Goal: Task Accomplishment & Management: Manage account settings

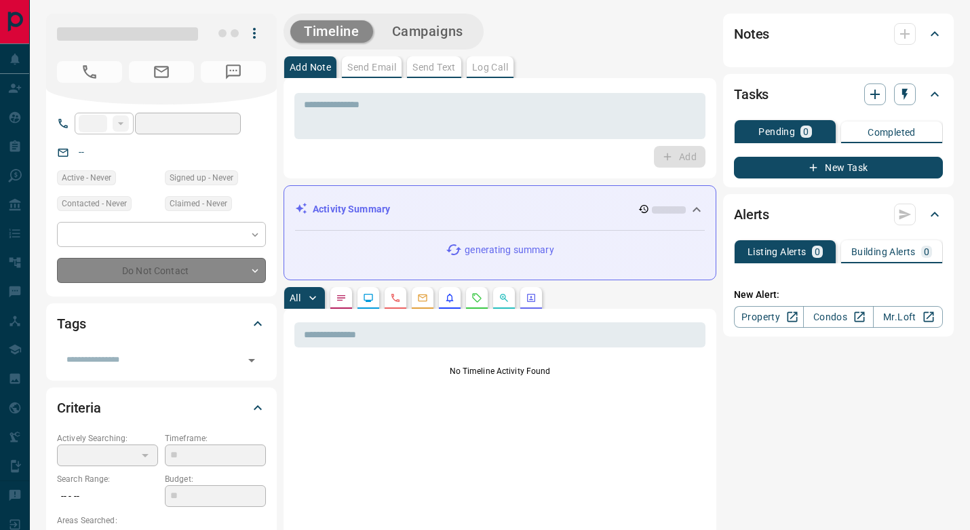
type input "**"
type input "**********"
type input "*"
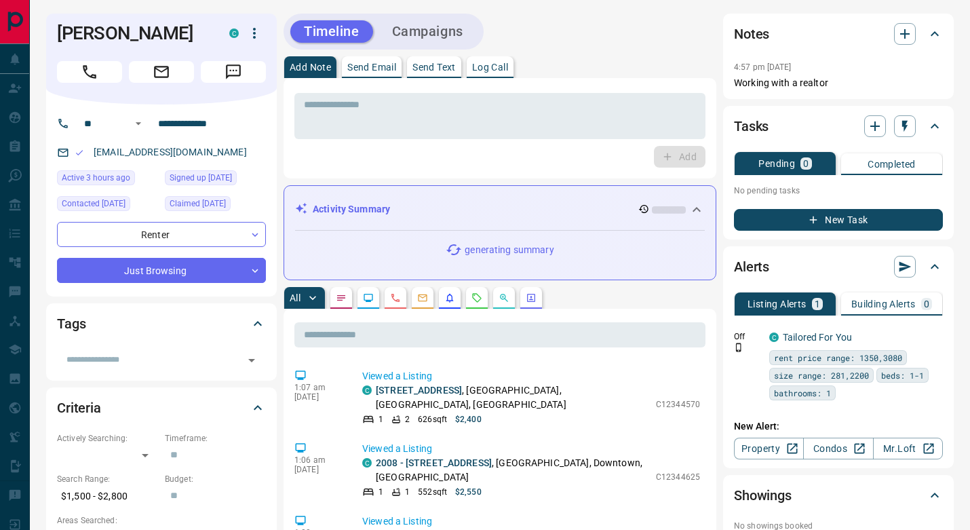
click at [437, 36] on button "Campaigns" at bounding box center [427, 31] width 98 height 22
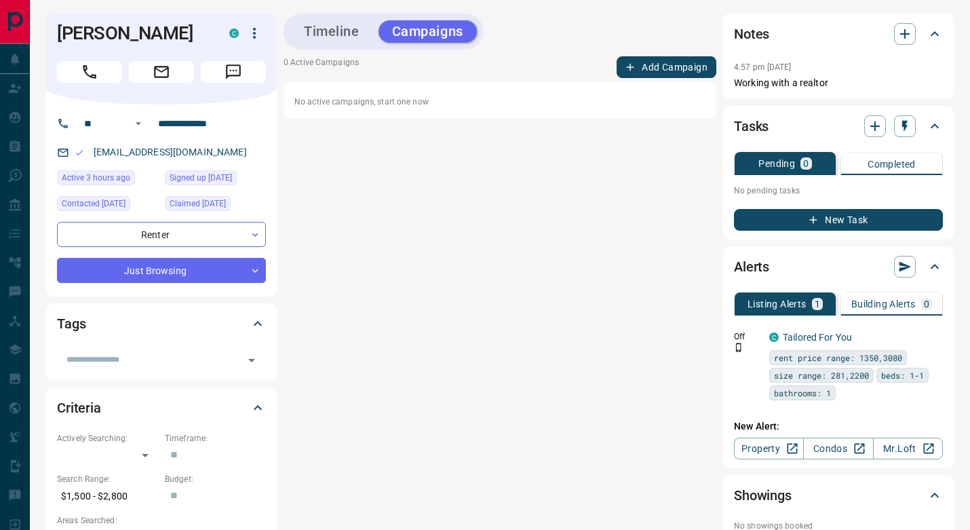
click at [332, 28] on button "Timeline" at bounding box center [331, 31] width 83 height 22
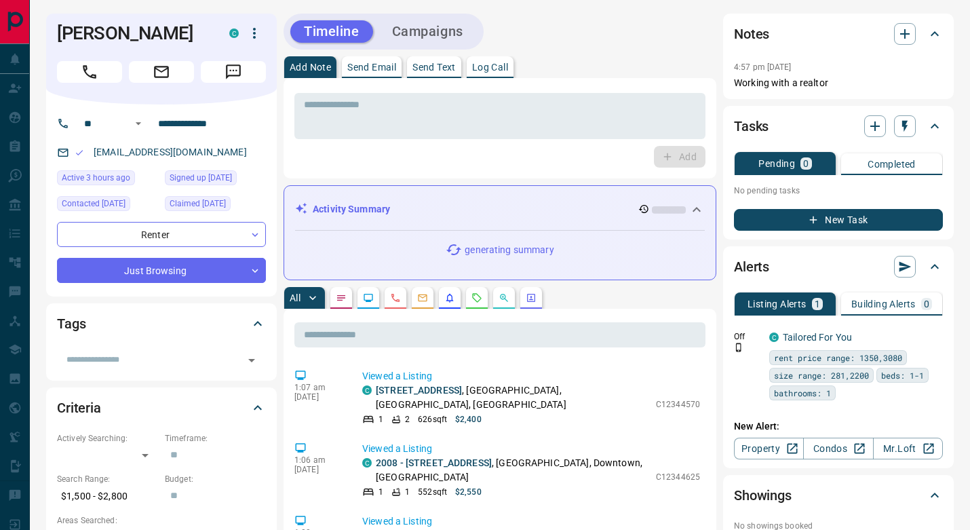
click at [381, 62] on p "Send Email" at bounding box center [371, 66] width 49 height 9
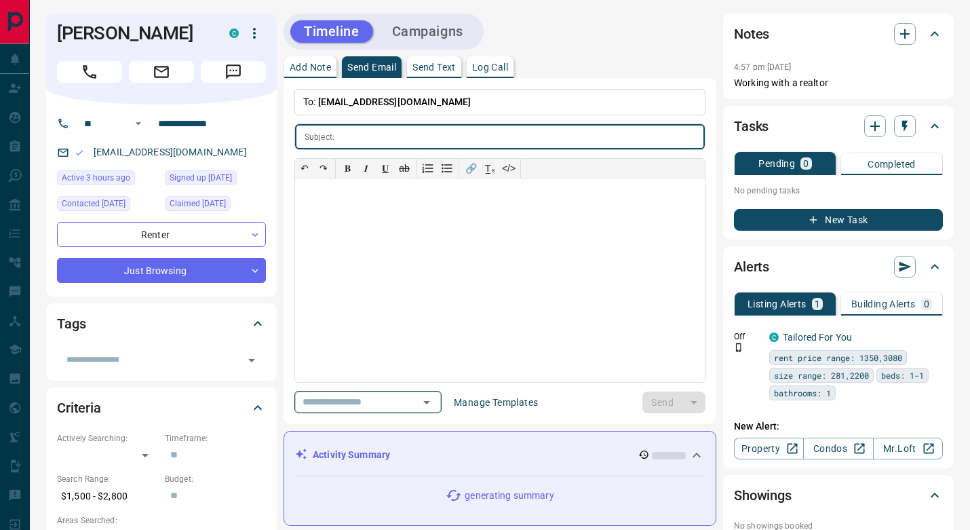
click at [435, 399] on icon "Open" at bounding box center [426, 402] width 16 height 16
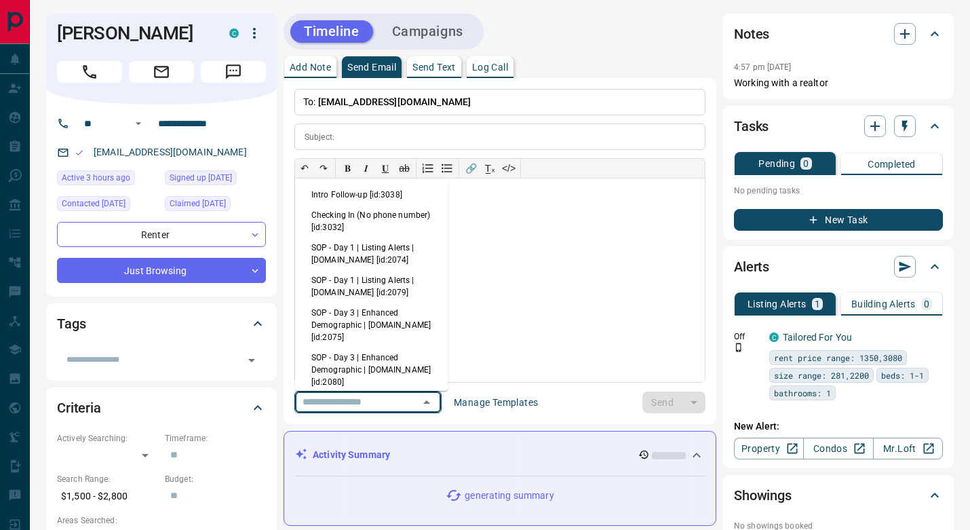
click at [397, 255] on li "SOP - Day 1 | Listing Alerts | [DOMAIN_NAME] [id:2074]" at bounding box center [371, 253] width 153 height 33
type input "**********"
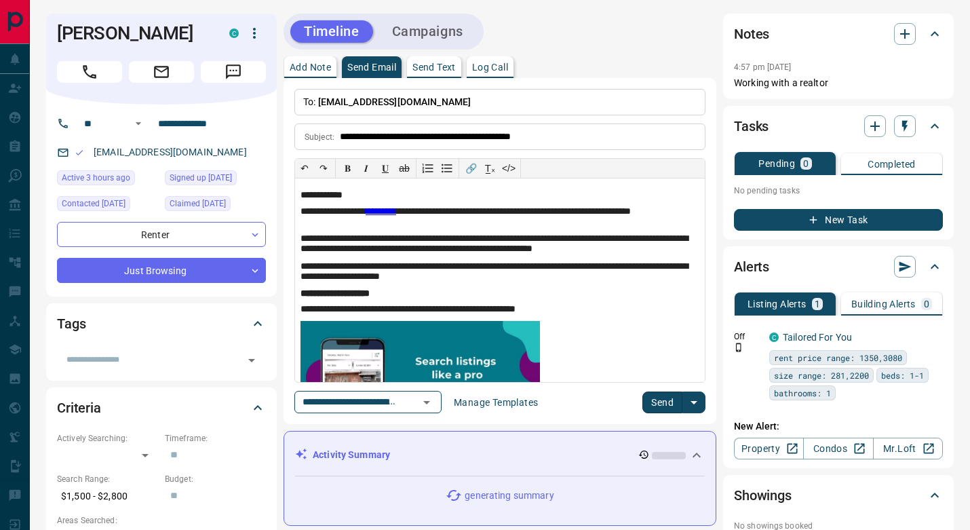
click at [663, 404] on button "Send" at bounding box center [662, 402] width 40 height 22
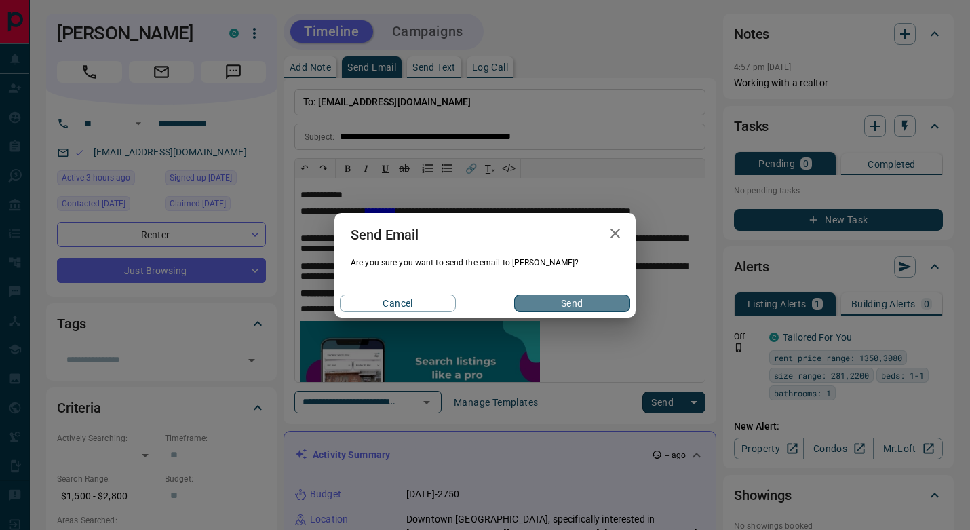
click at [551, 298] on button "Send" at bounding box center [572, 303] width 116 height 18
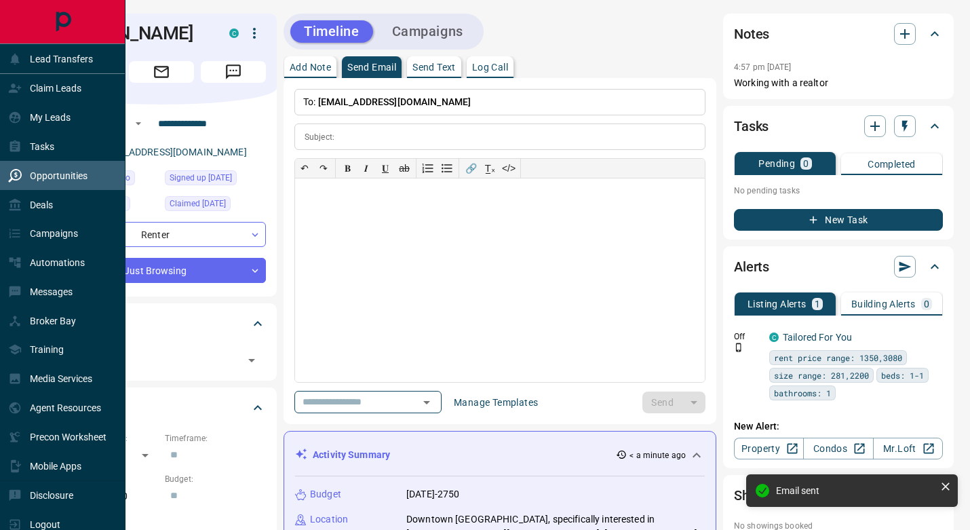
click at [69, 169] on div "Opportunities" at bounding box center [47, 175] width 79 height 22
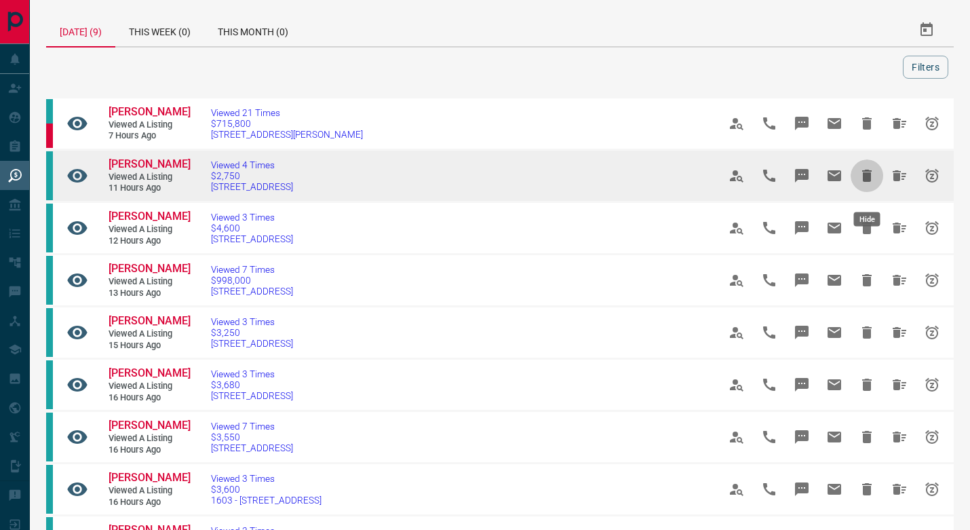
click at [865, 182] on icon "Hide" at bounding box center [866, 176] width 9 height 12
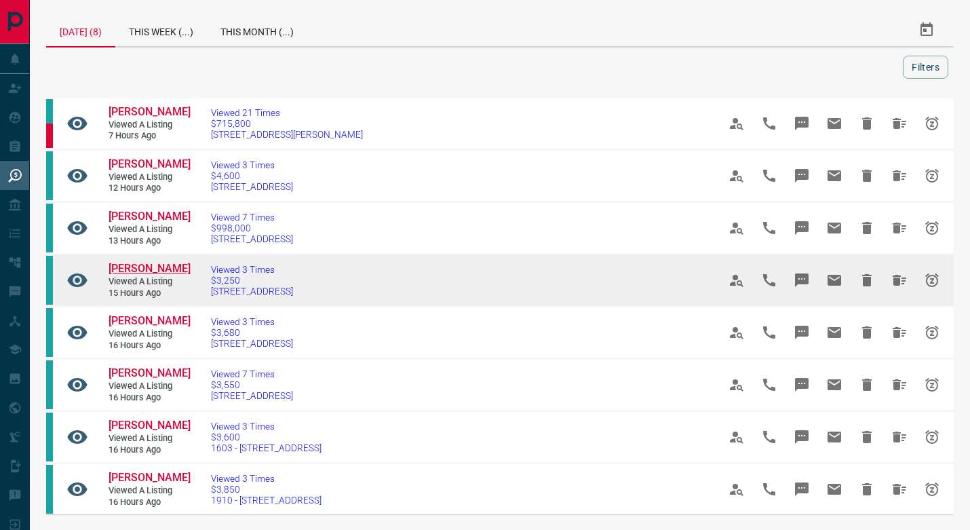
click at [142, 273] on span "[PERSON_NAME]" at bounding box center [150, 268] width 82 height 13
click at [901, 284] on icon "Hide All from Xin Yang" at bounding box center [899, 280] width 16 height 16
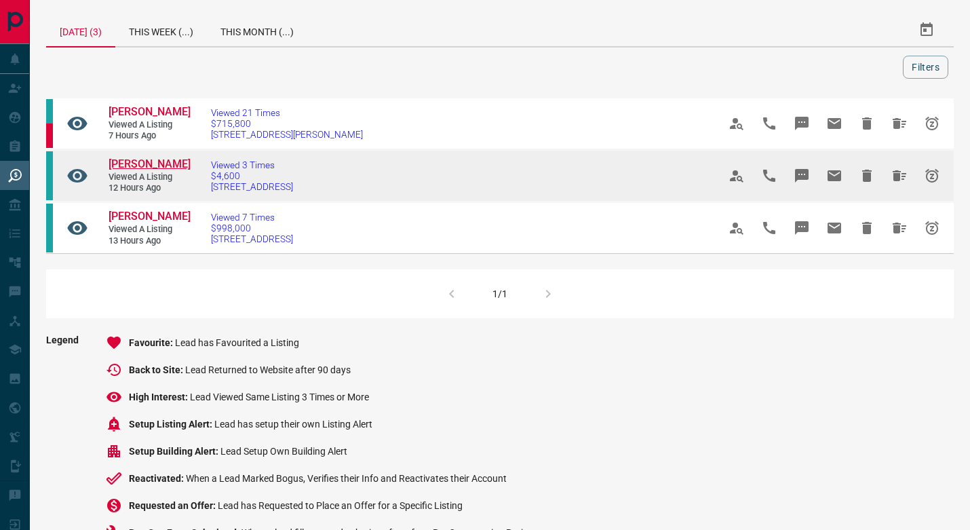
click at [138, 170] on span "[PERSON_NAME]" at bounding box center [150, 163] width 82 height 13
click at [874, 184] on icon "Hide" at bounding box center [867, 176] width 16 height 16
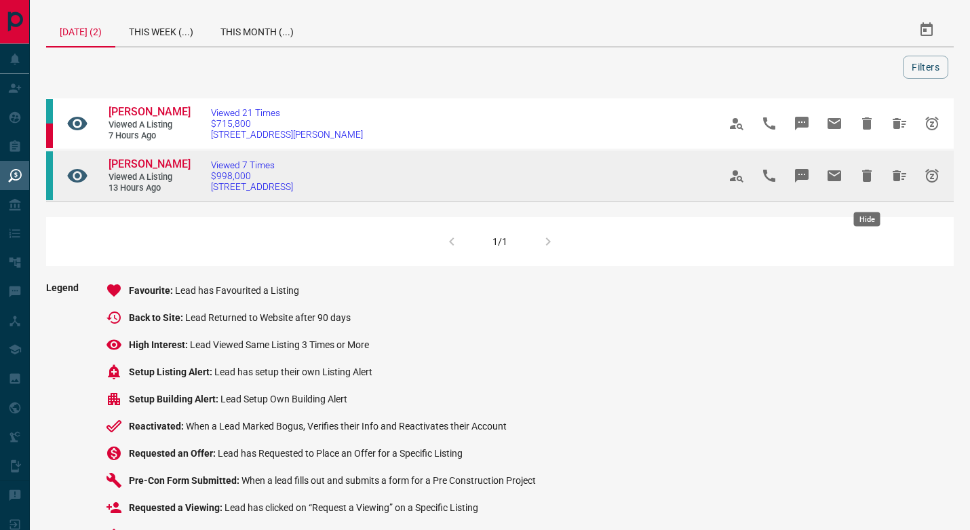
click at [866, 182] on icon "Hide" at bounding box center [866, 176] width 9 height 12
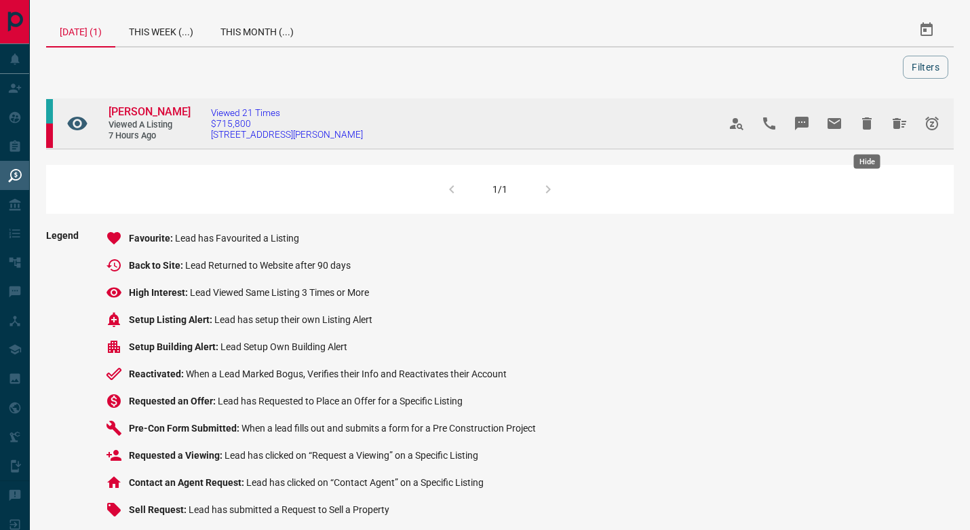
click at [861, 131] on icon "Hide" at bounding box center [867, 123] width 16 height 16
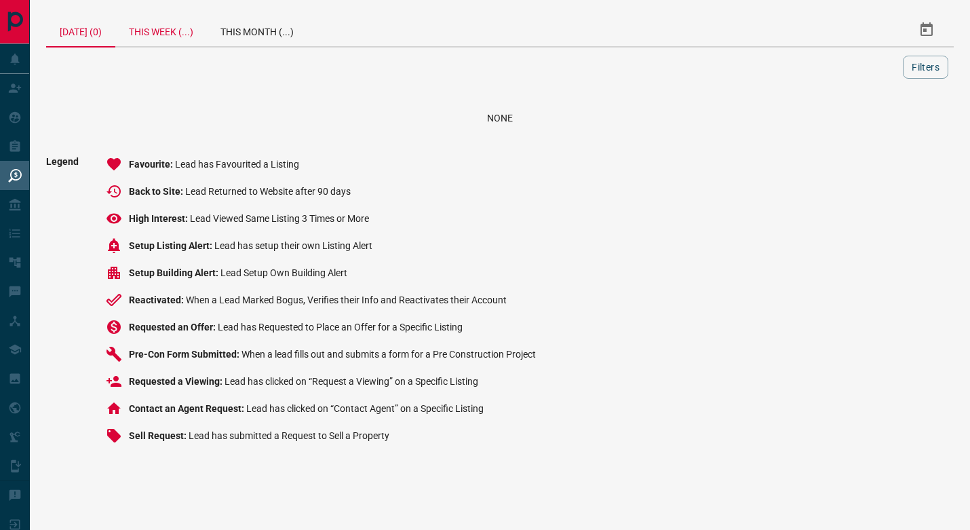
click at [144, 29] on div "This Week (...)" at bounding box center [161, 30] width 92 height 33
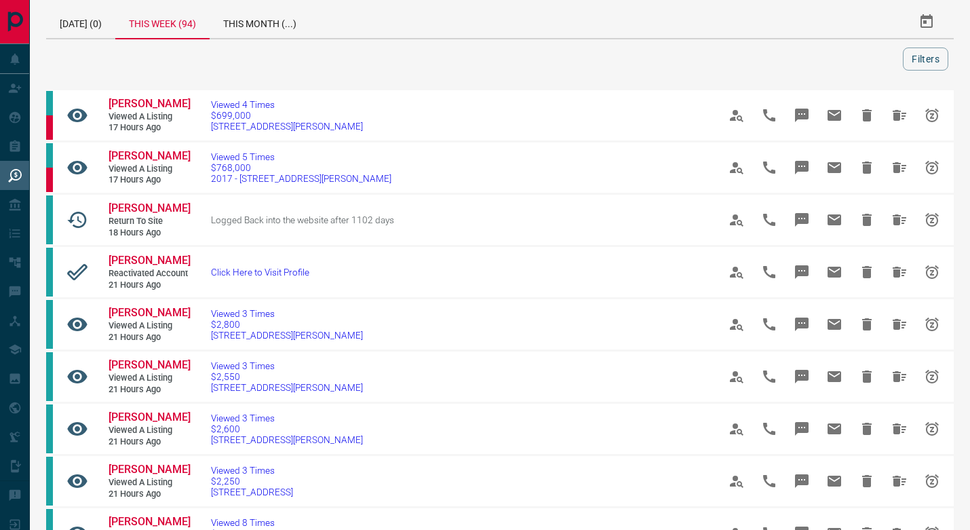
scroll to position [7, 0]
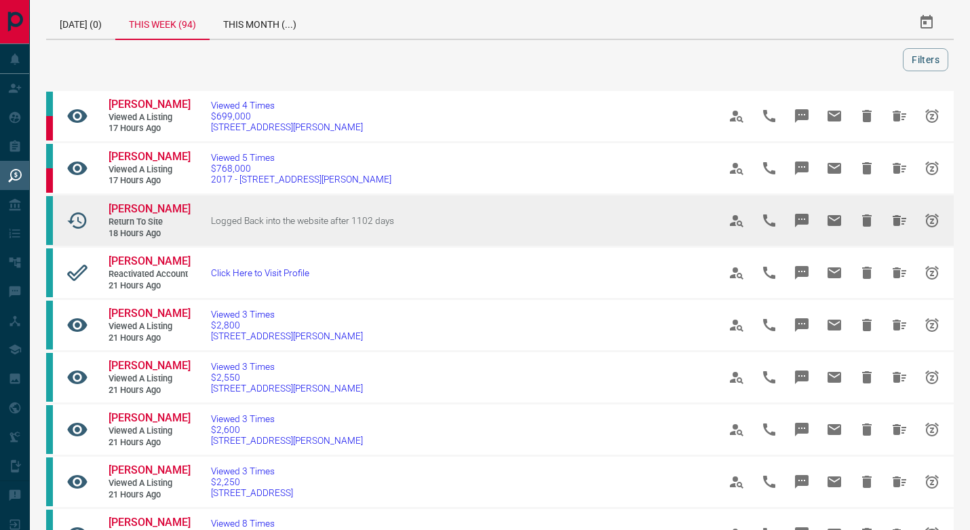
click at [269, 226] on span "Logged Back into the website after 1102 days" at bounding box center [302, 220] width 183 height 11
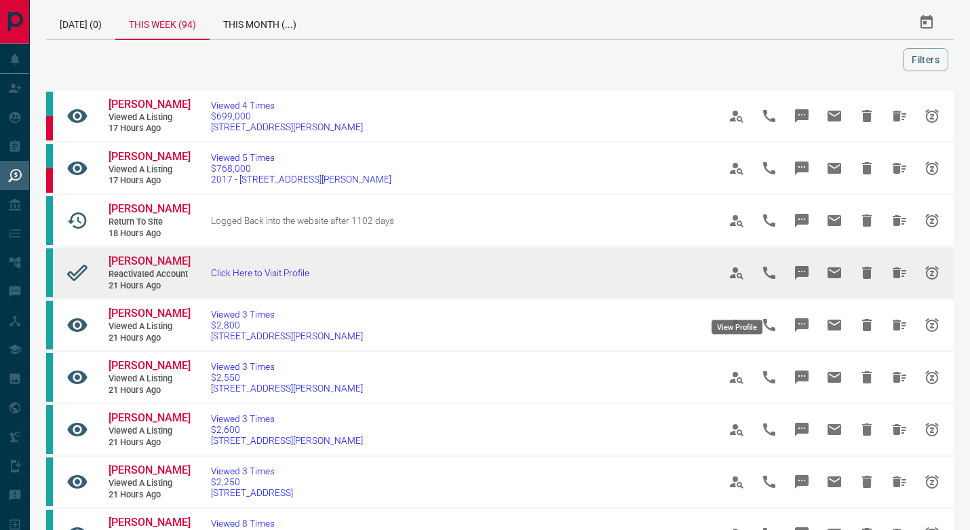
click at [732, 281] on icon "View Profile" at bounding box center [736, 273] width 16 height 16
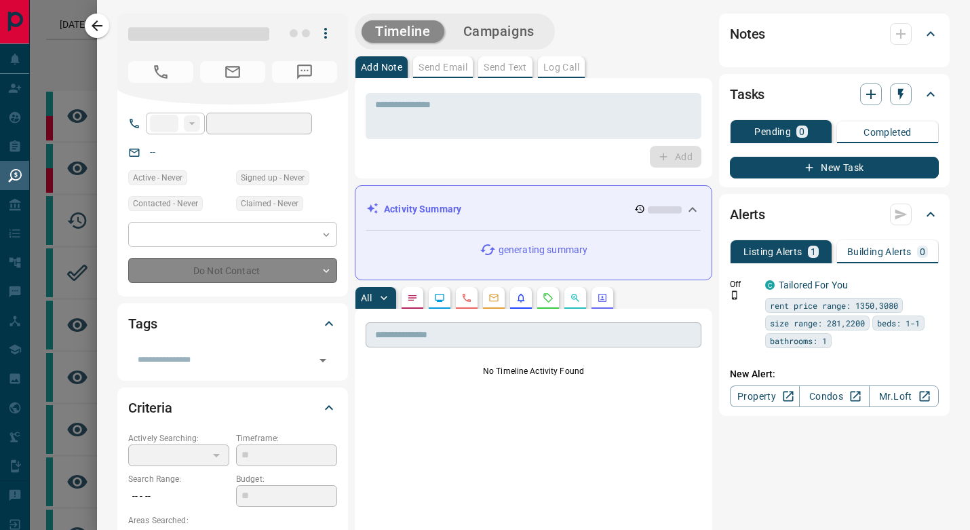
type input "**"
type input "**********"
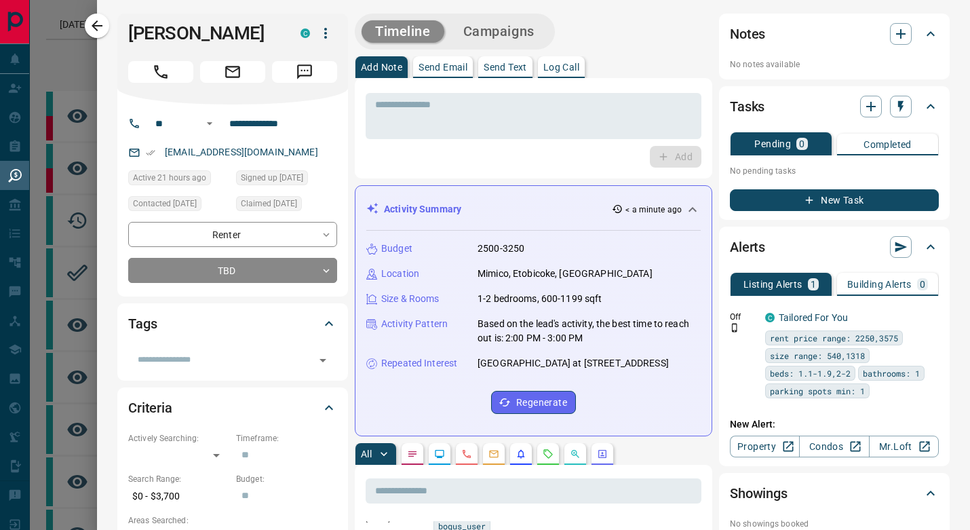
scroll to position [0, 0]
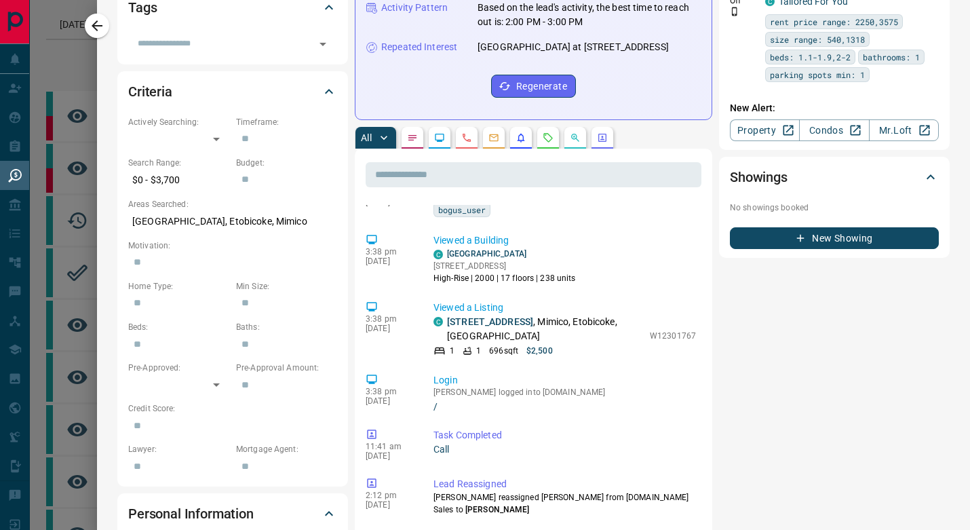
scroll to position [317, 0]
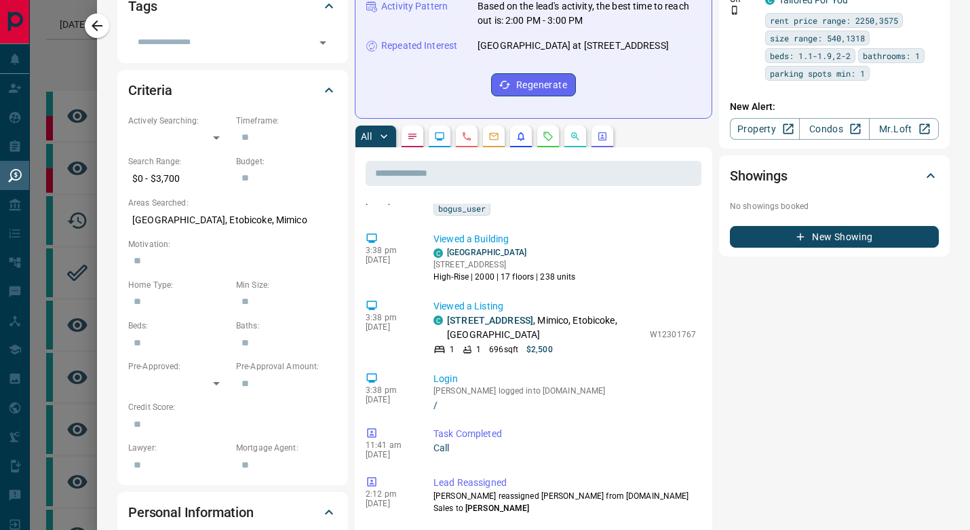
click at [713, 257] on div "Timeline Campaigns Add Note Send Email Send Text Log Call * ​ Add Activity Summ…" at bounding box center [652, 499] width 595 height 1606
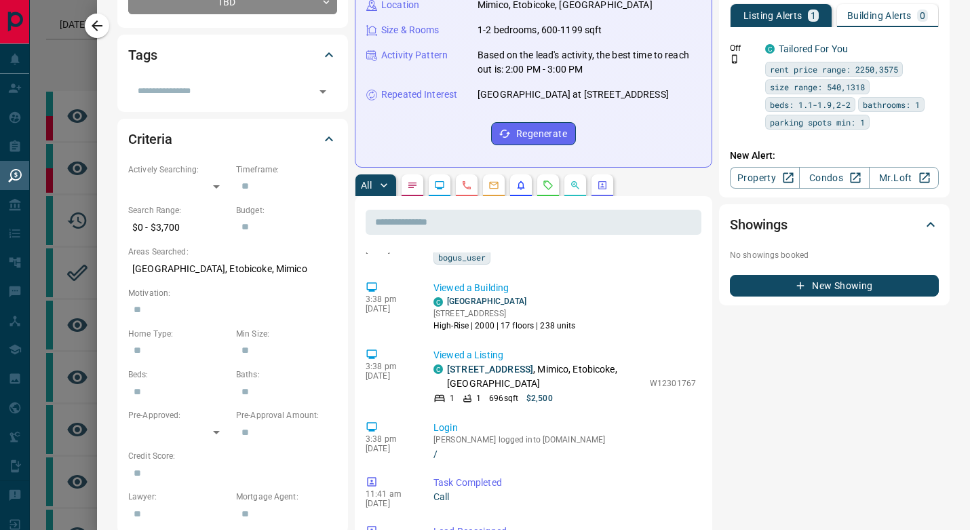
scroll to position [271, 0]
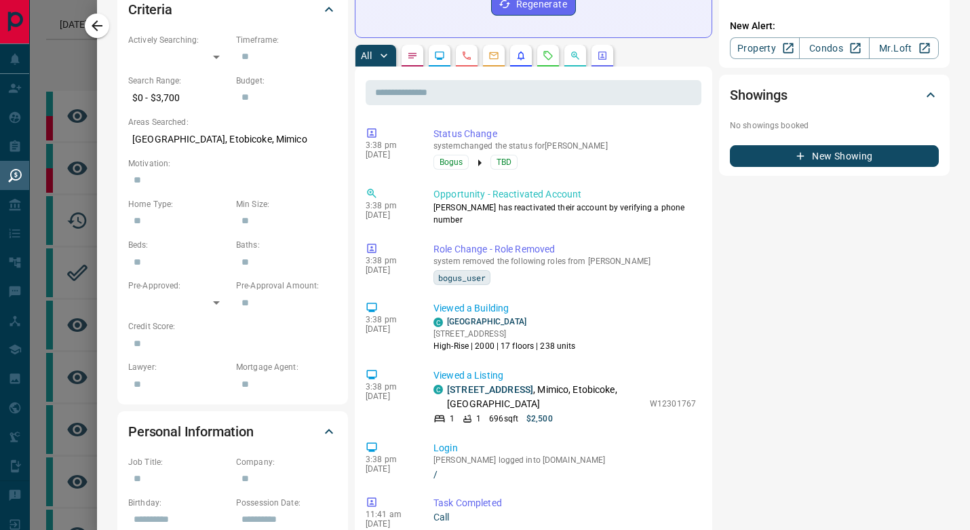
scroll to position [397, 0]
click at [724, 289] on div "Notes No notes available Tasks Pending 0 Completed No pending tasks New Task Al…" at bounding box center [834, 419] width 231 height 1606
click at [724, 288] on div "Notes No notes available Tasks Pending 0 Completed No pending tasks New Task Al…" at bounding box center [834, 419] width 231 height 1606
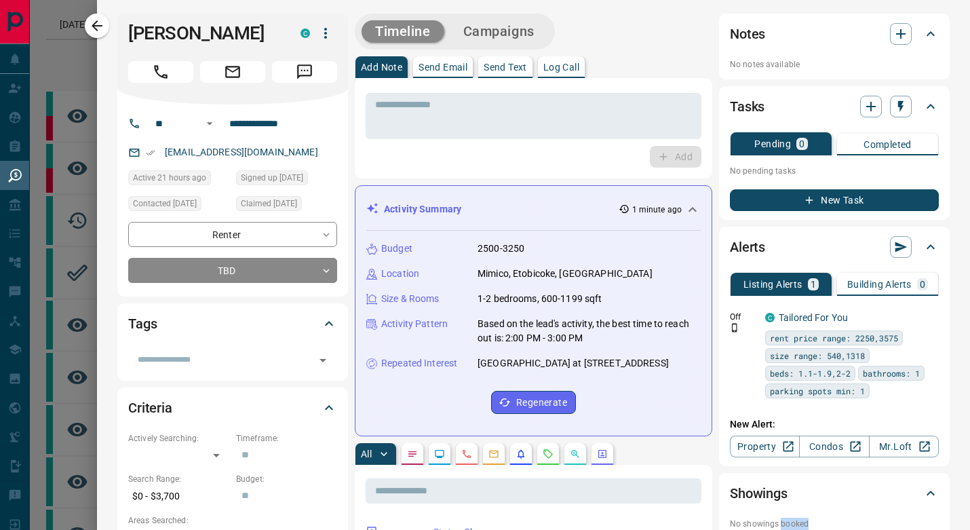
scroll to position [0, 0]
click at [721, 246] on div "Alerts Listing Alerts 1 Building Alerts 0 Off C Tailored For You rent price ran…" at bounding box center [834, 346] width 231 height 239
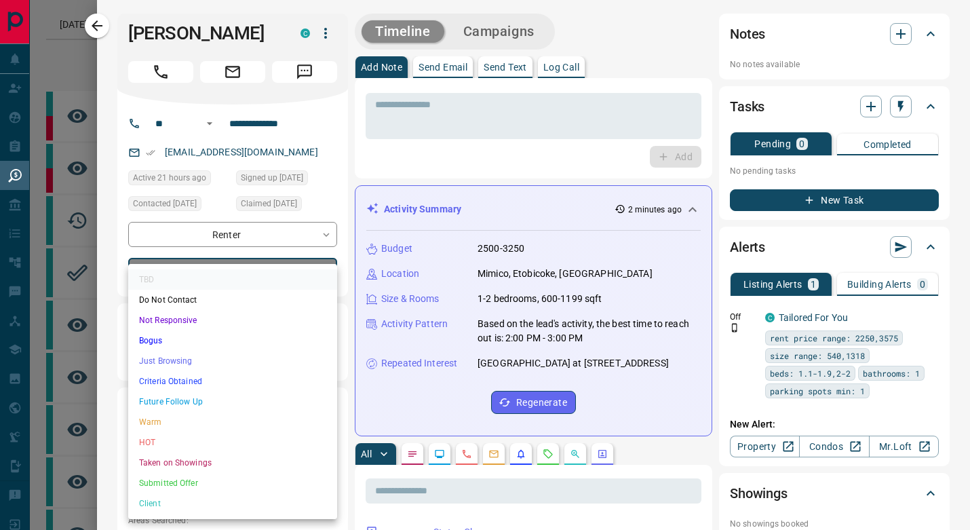
click at [200, 396] on li "Future Follow Up" at bounding box center [232, 401] width 209 height 20
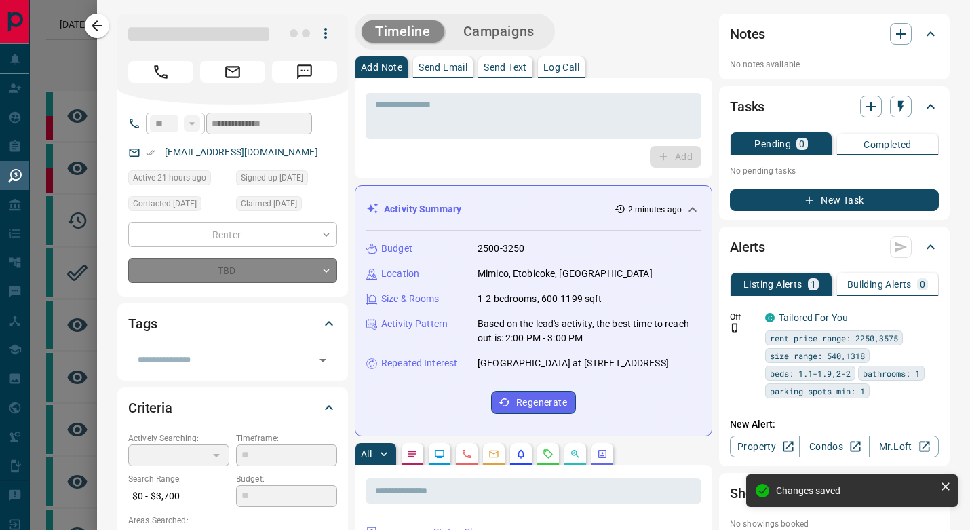
type input "*"
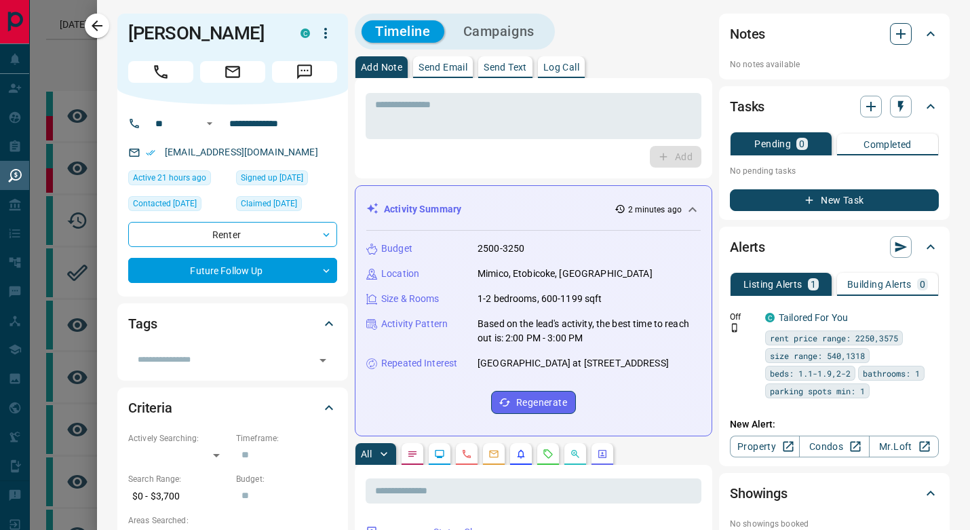
click at [910, 29] on button "button" at bounding box center [901, 34] width 22 height 22
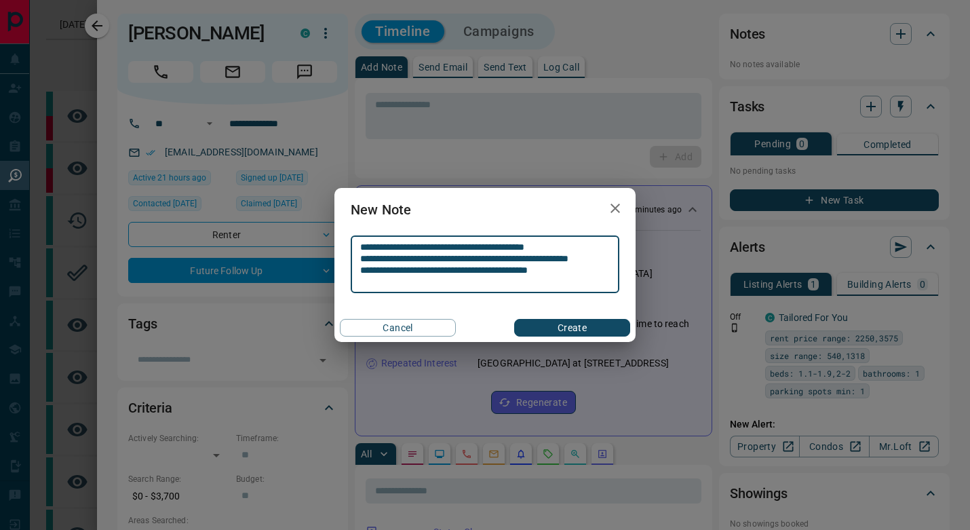
type textarea "**********"
click at [587, 326] on button "Create" at bounding box center [572, 328] width 116 height 18
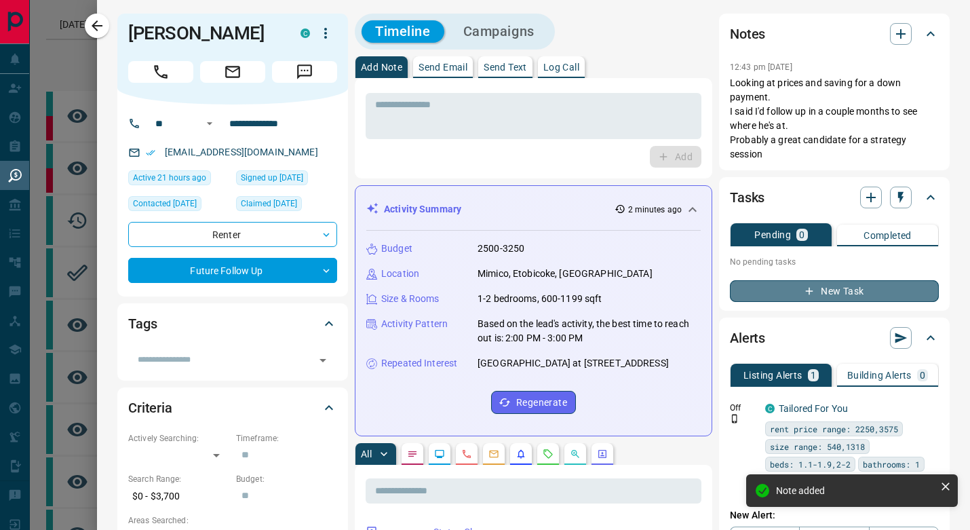
click at [873, 294] on button "New Task" at bounding box center [834, 291] width 209 height 22
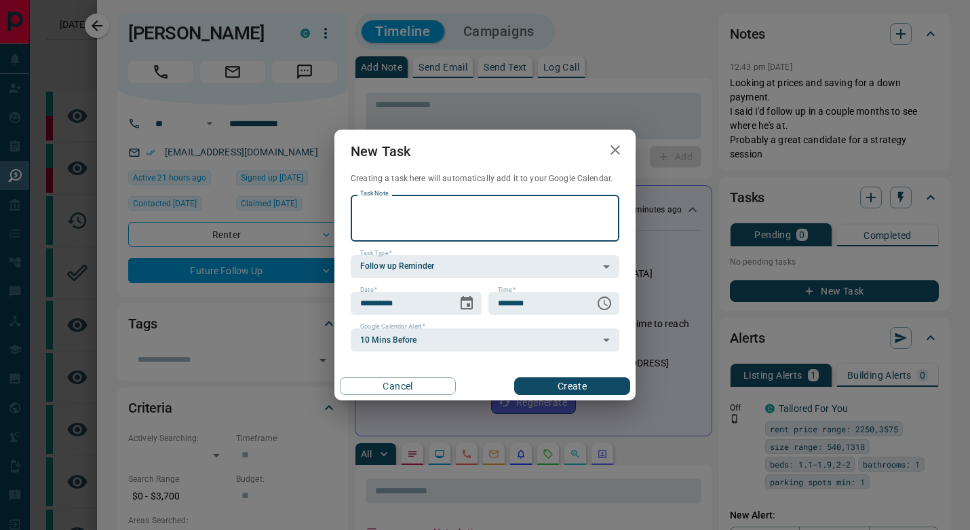
click at [433, 249] on div "**********" at bounding box center [485, 273] width 269 height 157
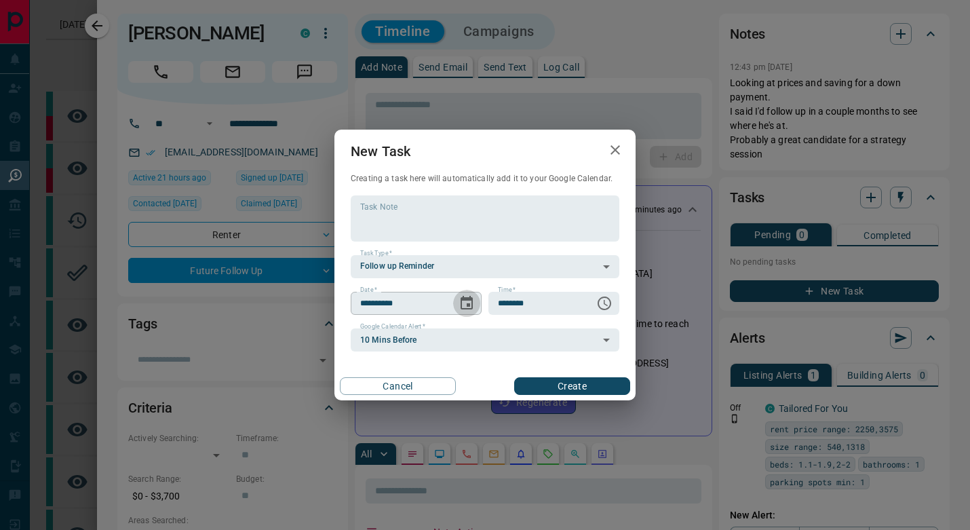
click at [471, 299] on icon "Choose date, selected date is Aug 16, 2025" at bounding box center [467, 303] width 12 height 14
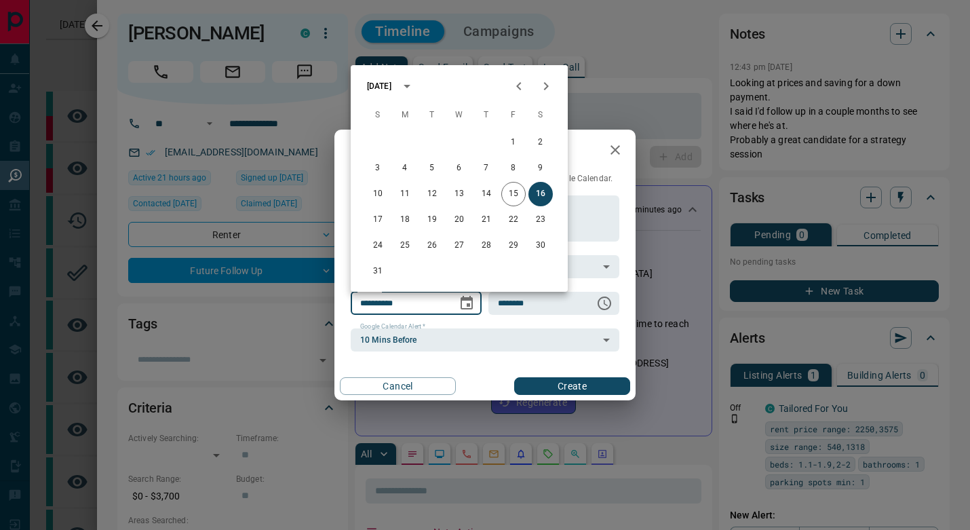
click at [547, 80] on icon "Next month" at bounding box center [546, 86] width 16 height 16
click at [462, 142] on button "1" at bounding box center [459, 142] width 24 height 24
type input "**********"
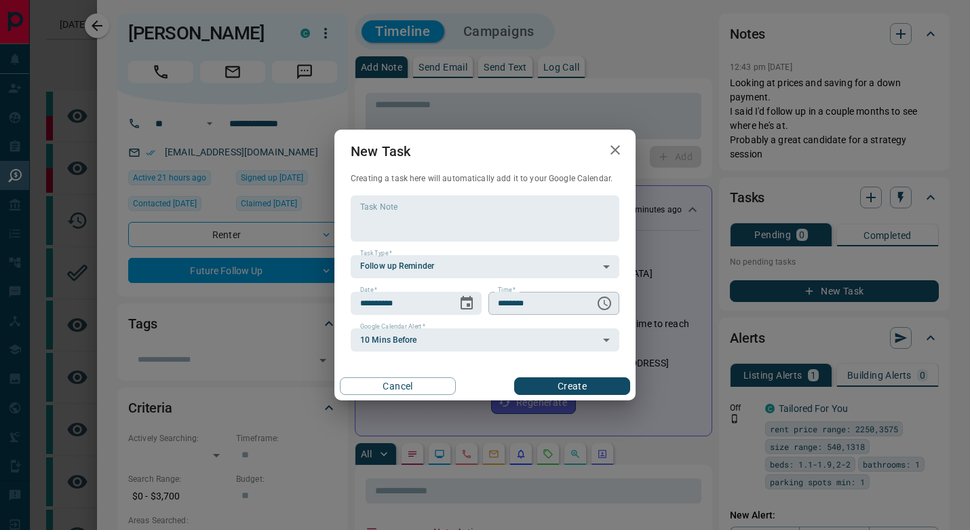
click at [606, 304] on icon "Choose time, selected time is 6:00 AM" at bounding box center [604, 303] width 16 height 16
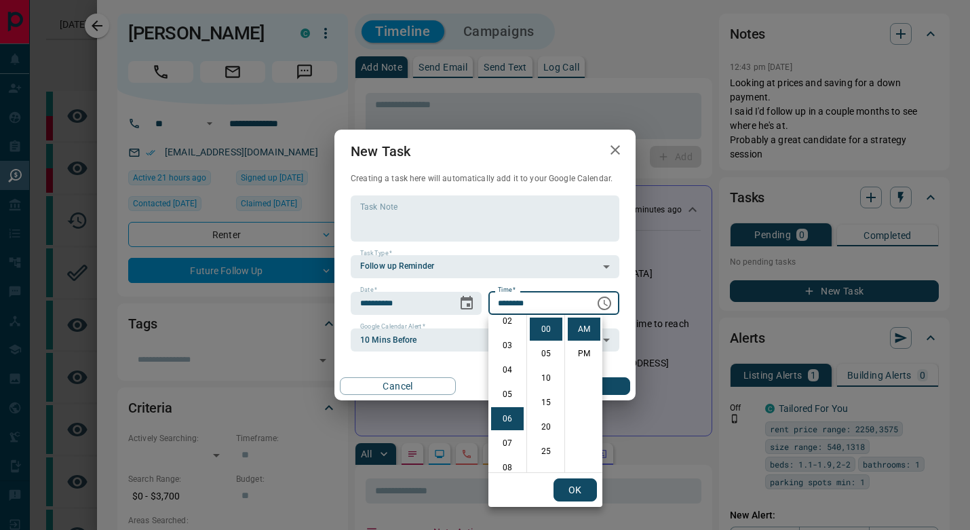
scroll to position [28, 0]
click at [506, 321] on li "01" at bounding box center [507, 325] width 33 height 23
click at [593, 351] on li "PM" at bounding box center [584, 353] width 33 height 23
type input "********"
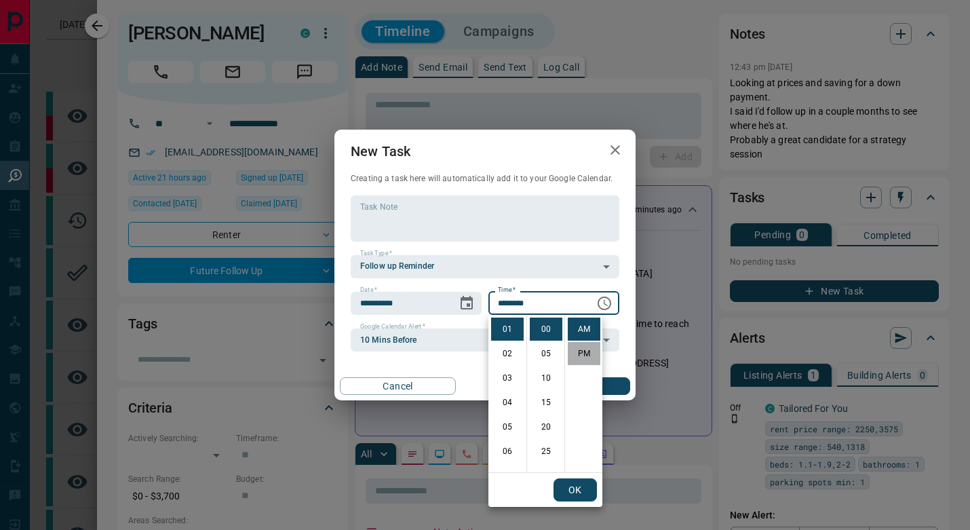
scroll to position [20, 0]
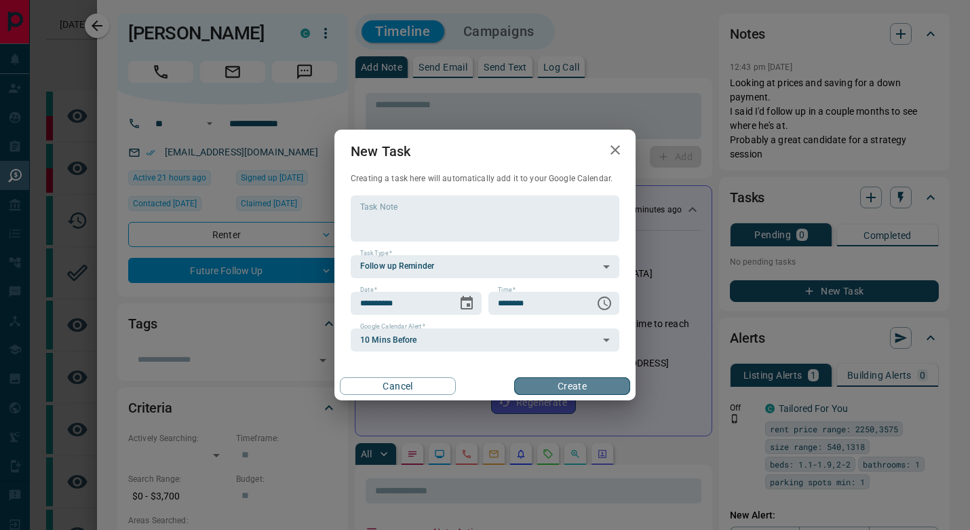
click at [553, 386] on button "Create" at bounding box center [572, 386] width 116 height 18
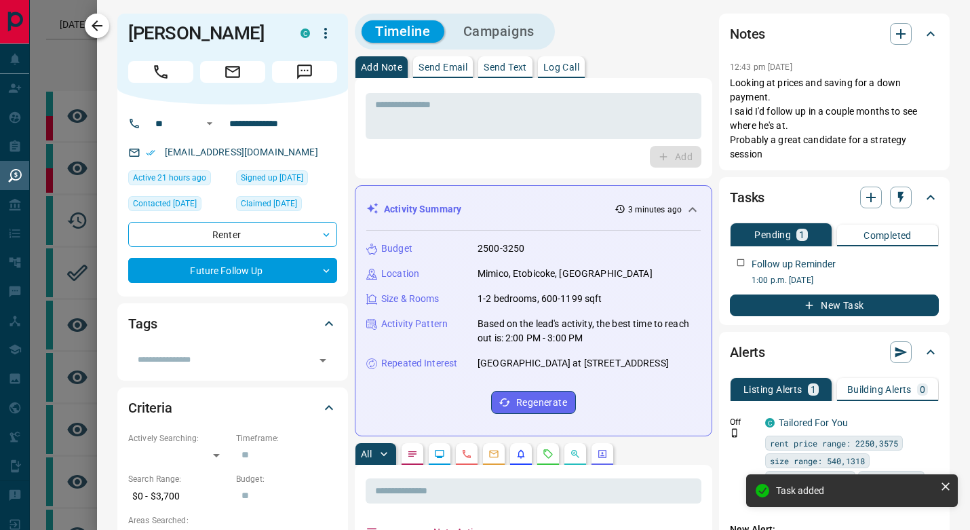
click at [102, 31] on icon "button" at bounding box center [97, 26] width 16 height 16
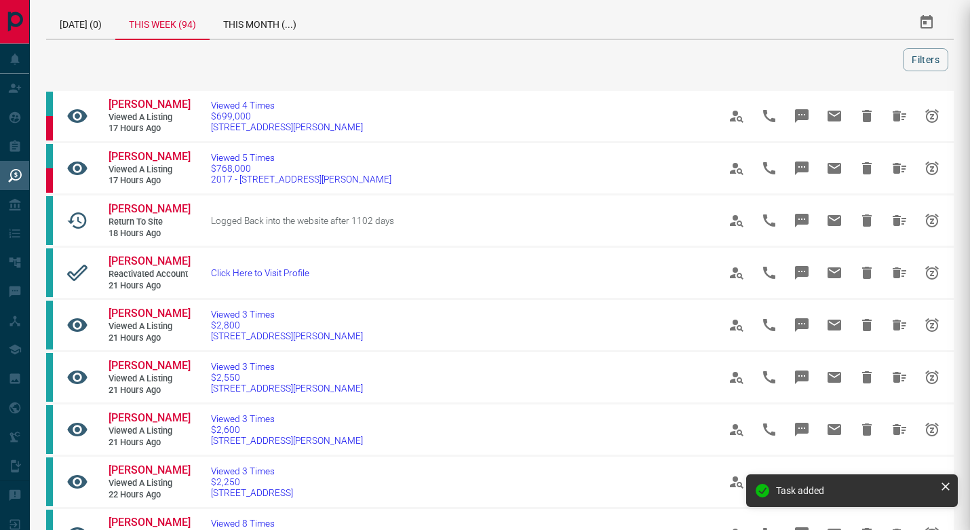
click at [102, 31] on div at bounding box center [485, 265] width 970 height 530
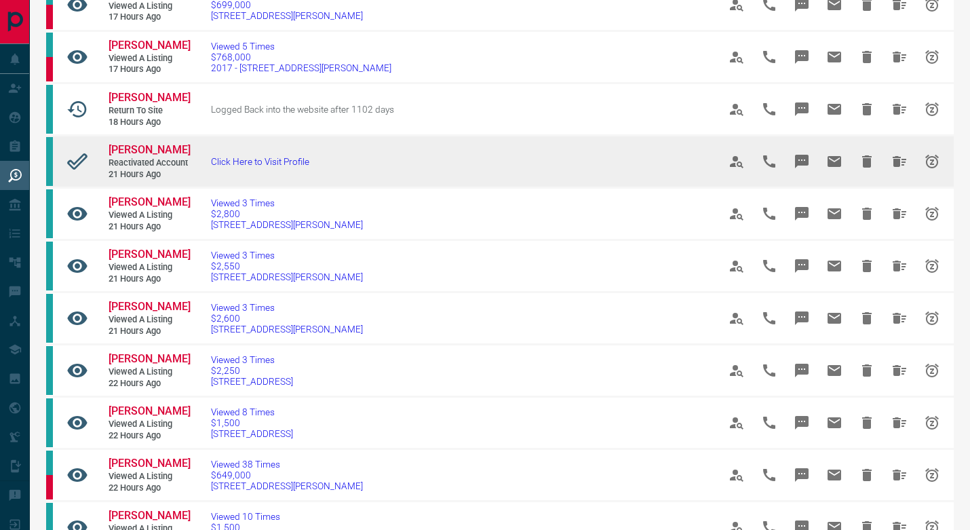
scroll to position [119, 0]
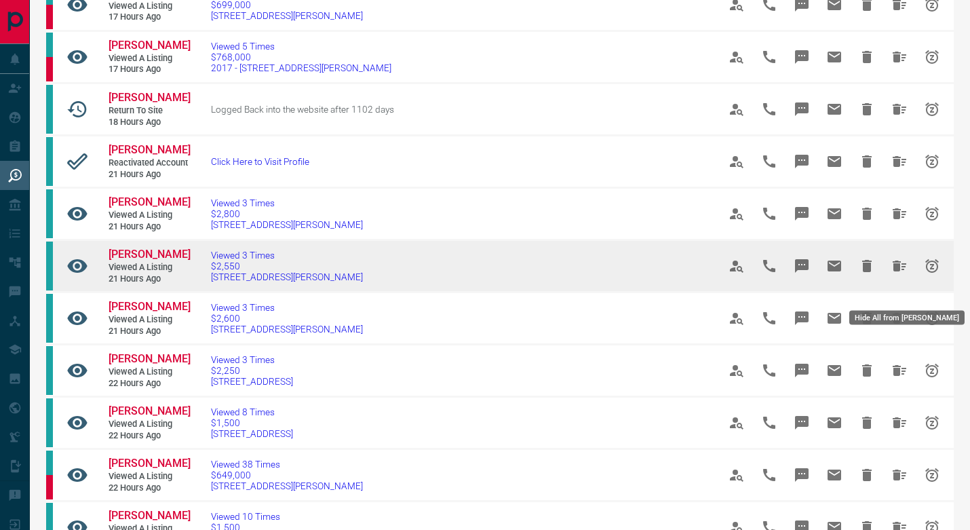
click at [895, 271] on icon "Hide All from Phạm Rachel" at bounding box center [900, 265] width 14 height 11
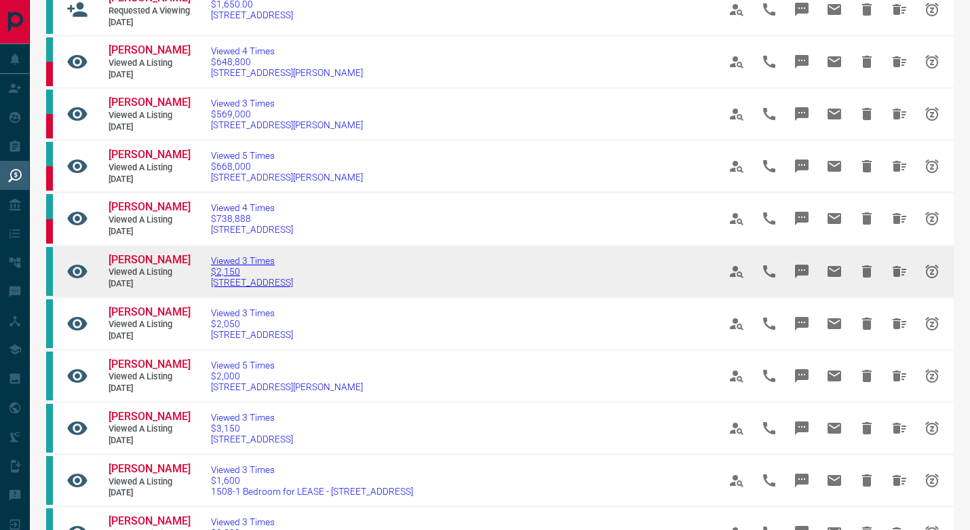
scroll to position [427, 0]
click at [133, 267] on span "[PERSON_NAME]" at bounding box center [150, 260] width 82 height 13
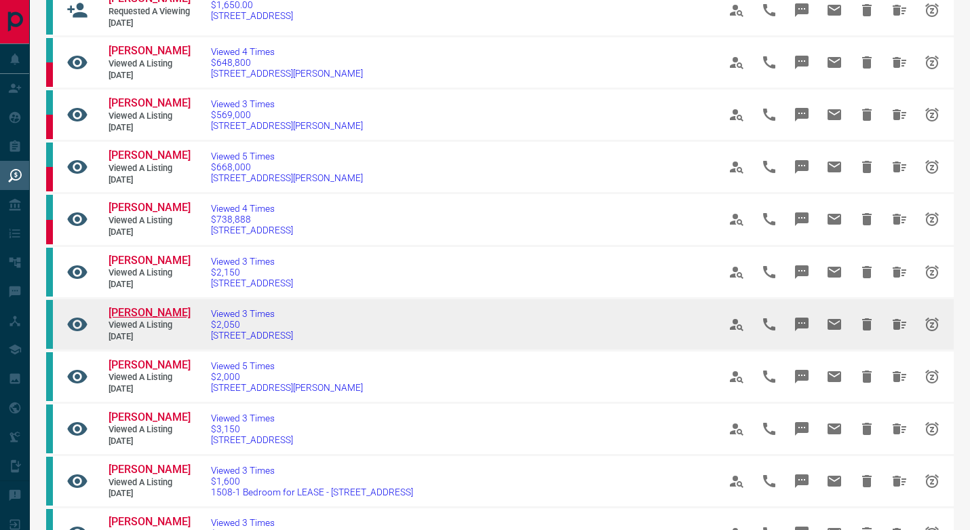
click at [156, 319] on span "[PERSON_NAME]" at bounding box center [150, 312] width 82 height 13
click at [900, 330] on icon "Hide All from Franklin Osiki" at bounding box center [900, 324] width 14 height 11
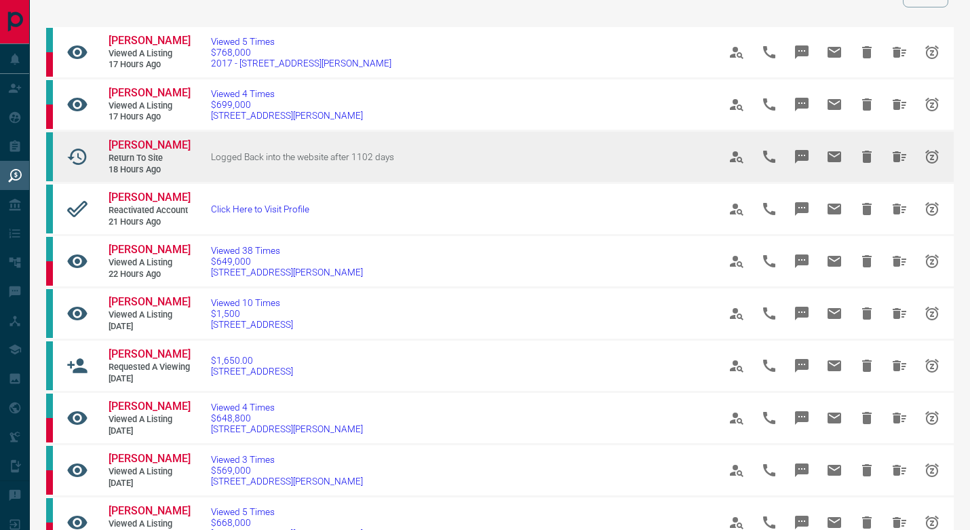
scroll to position [83, 0]
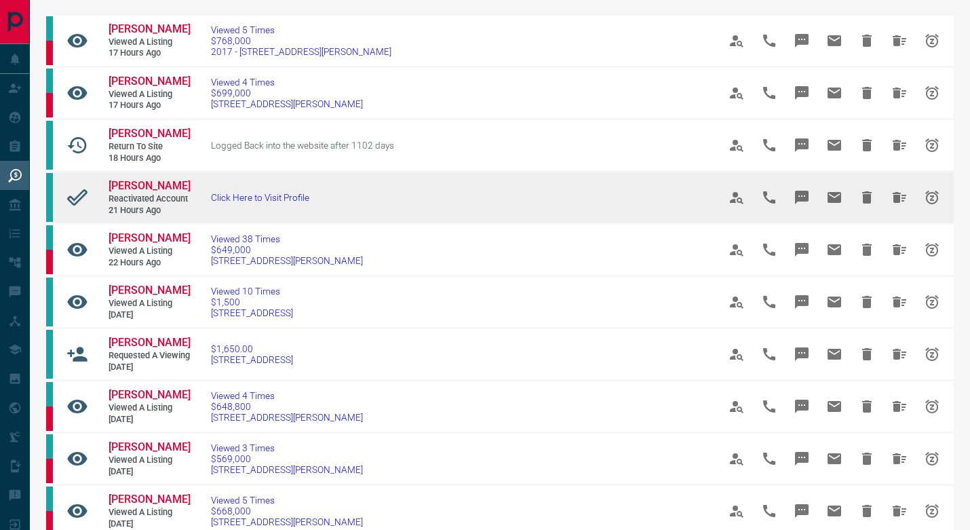
click at [77, 208] on icon at bounding box center [77, 198] width 22 height 22
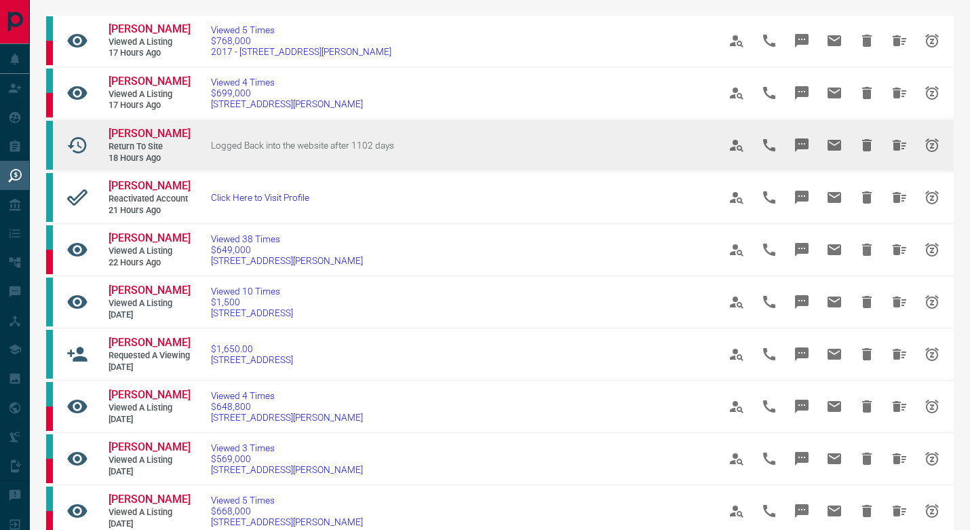
click at [79, 156] on icon at bounding box center [77, 145] width 22 height 22
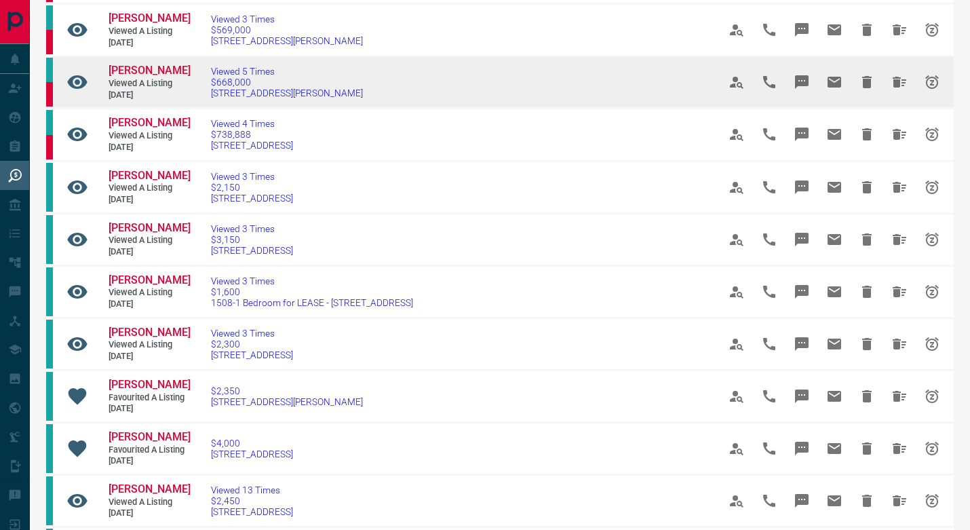
scroll to position [513, 0]
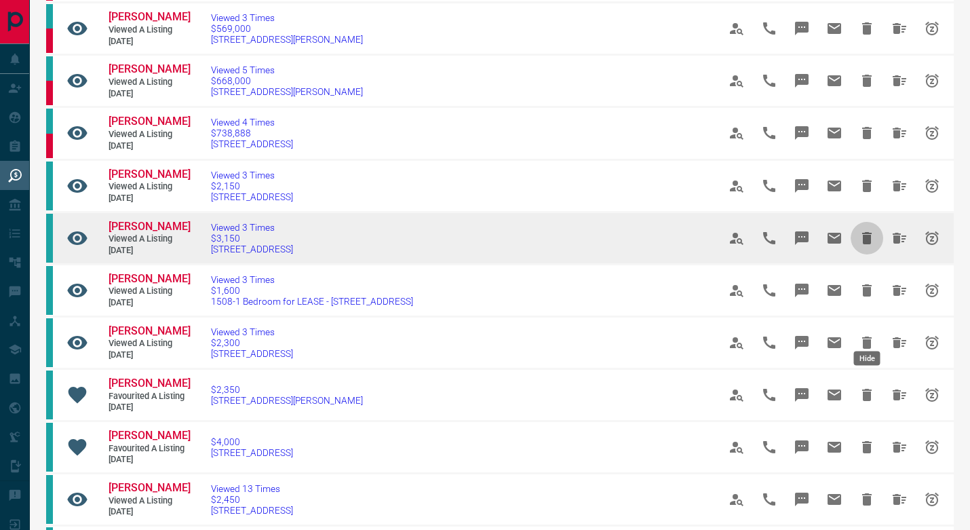
click at [870, 244] on icon "Hide" at bounding box center [866, 238] width 9 height 12
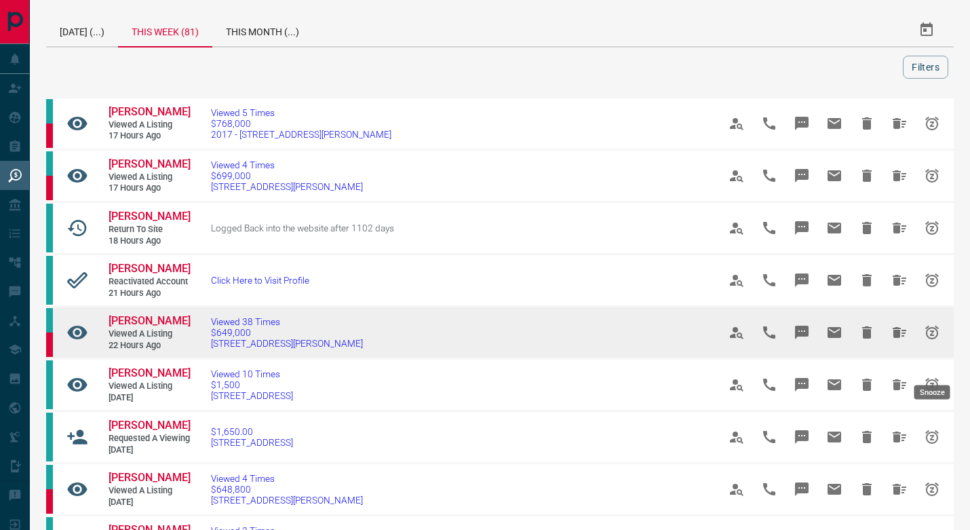
click at [935, 348] on button "Snooze" at bounding box center [932, 332] width 33 height 33
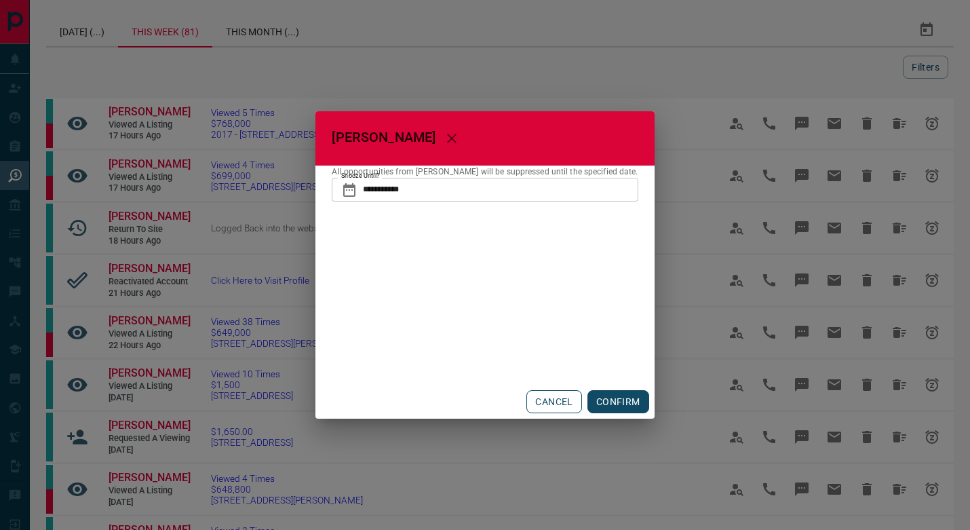
click at [557, 404] on button "CANCEL" at bounding box center [553, 401] width 55 height 23
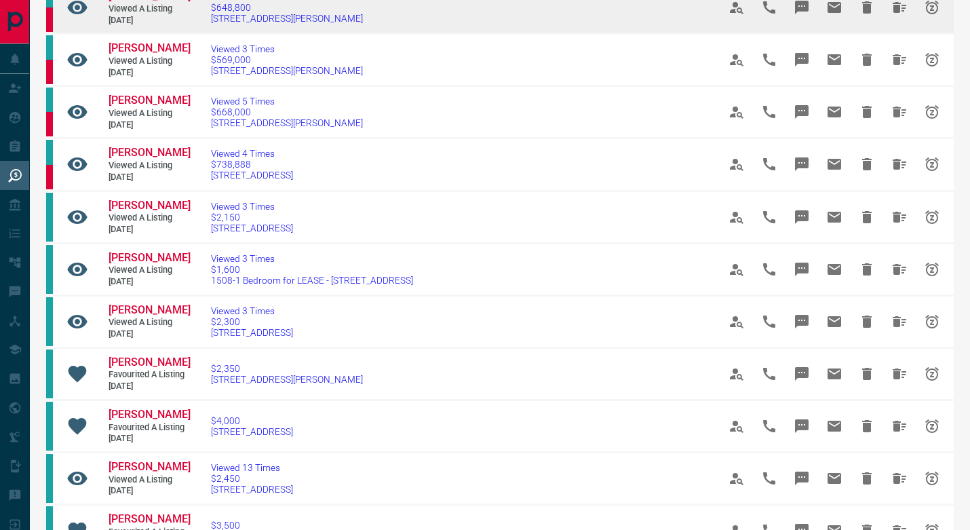
scroll to position [484, 0]
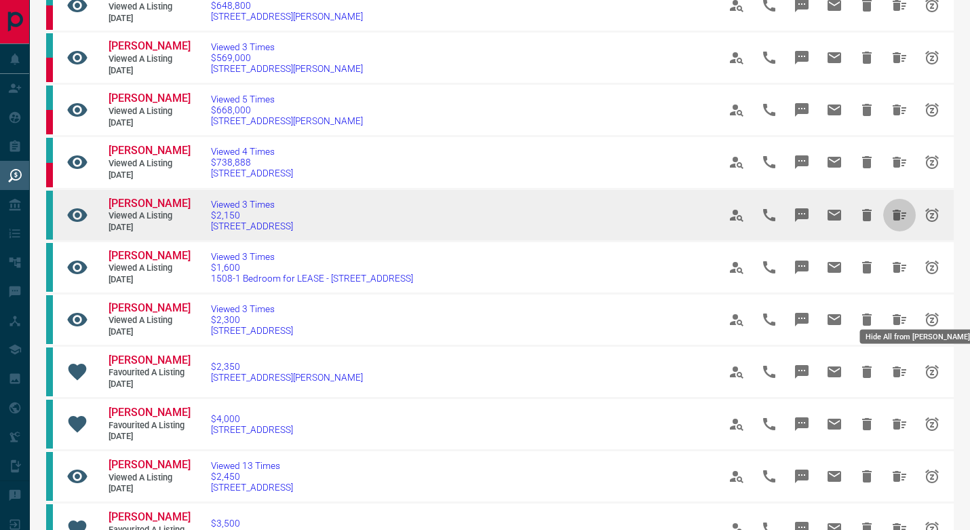
click at [901, 223] on icon "Hide All from Lily Bai" at bounding box center [899, 215] width 16 height 16
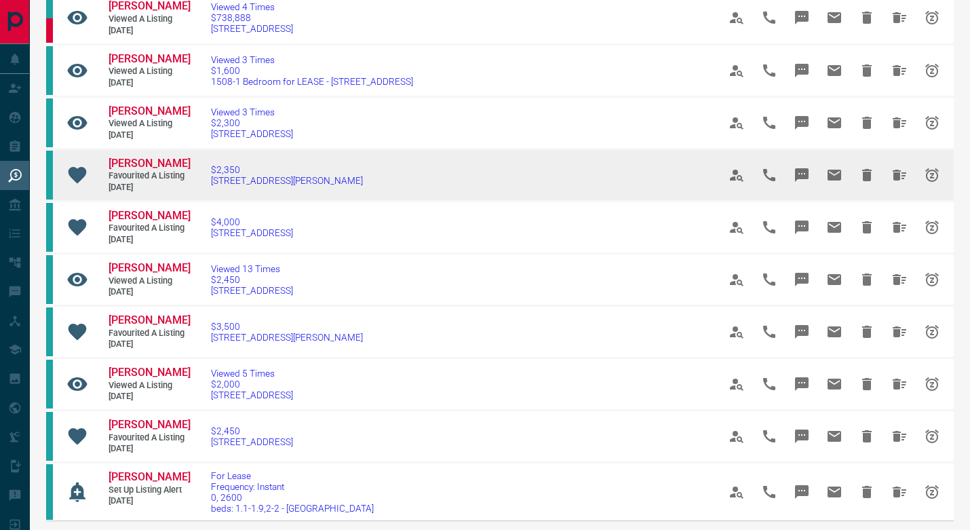
scroll to position [626, 0]
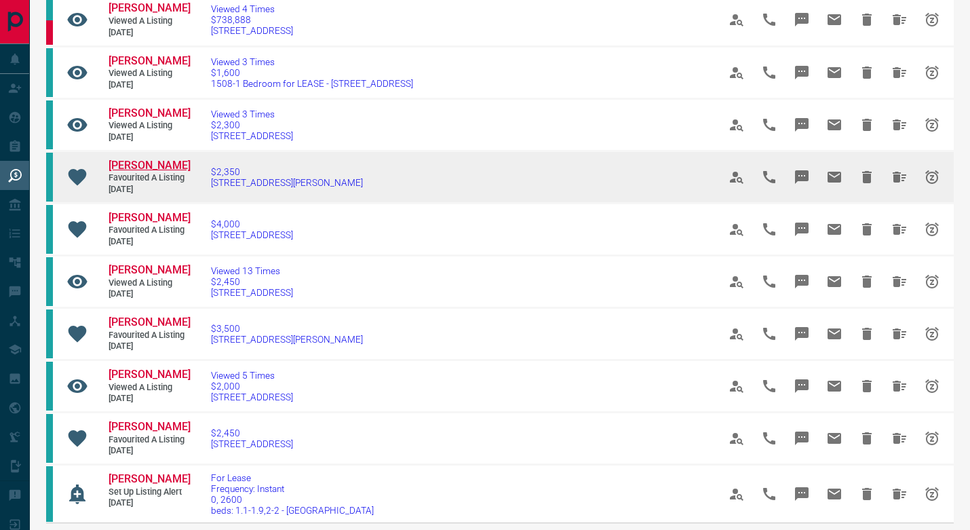
click at [146, 172] on span "[PERSON_NAME]" at bounding box center [150, 165] width 82 height 13
